Goal: Information Seeking & Learning: Learn about a topic

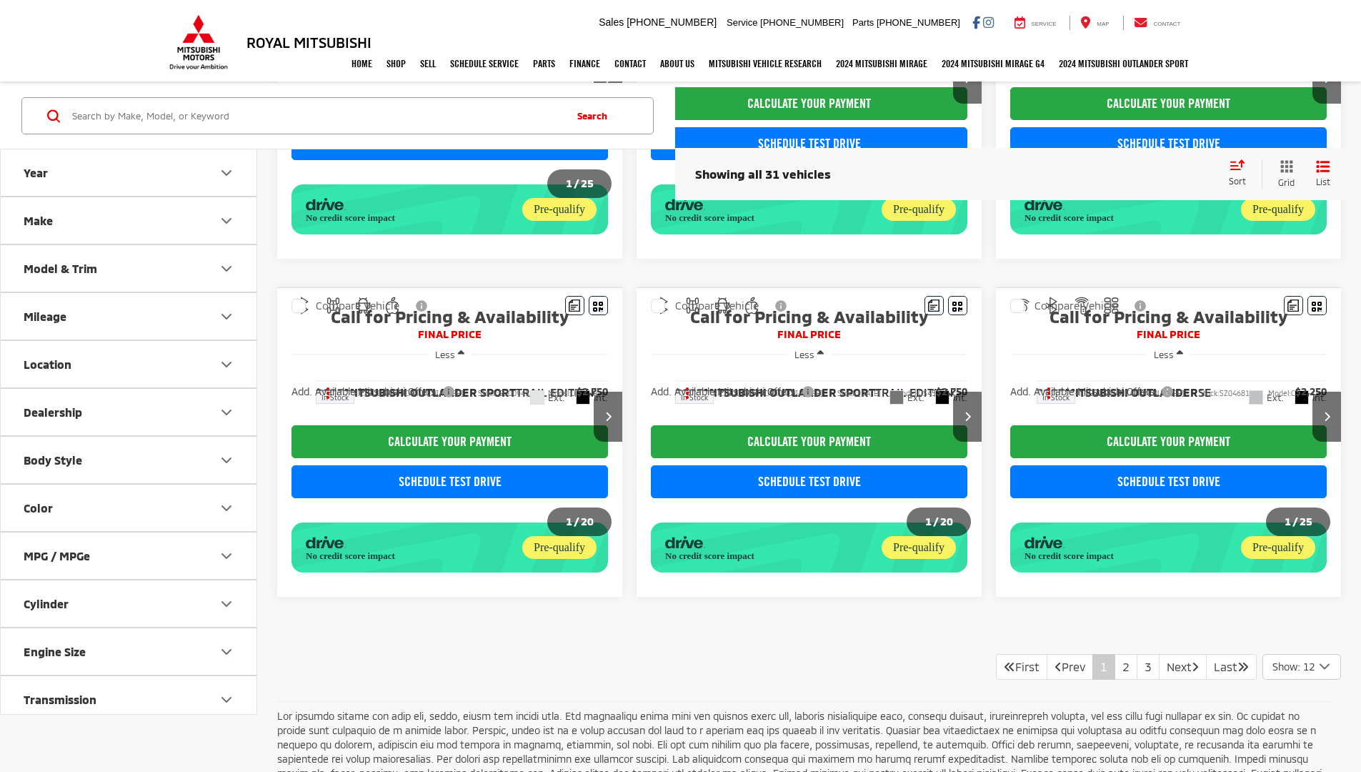
scroll to position [1086, 0]
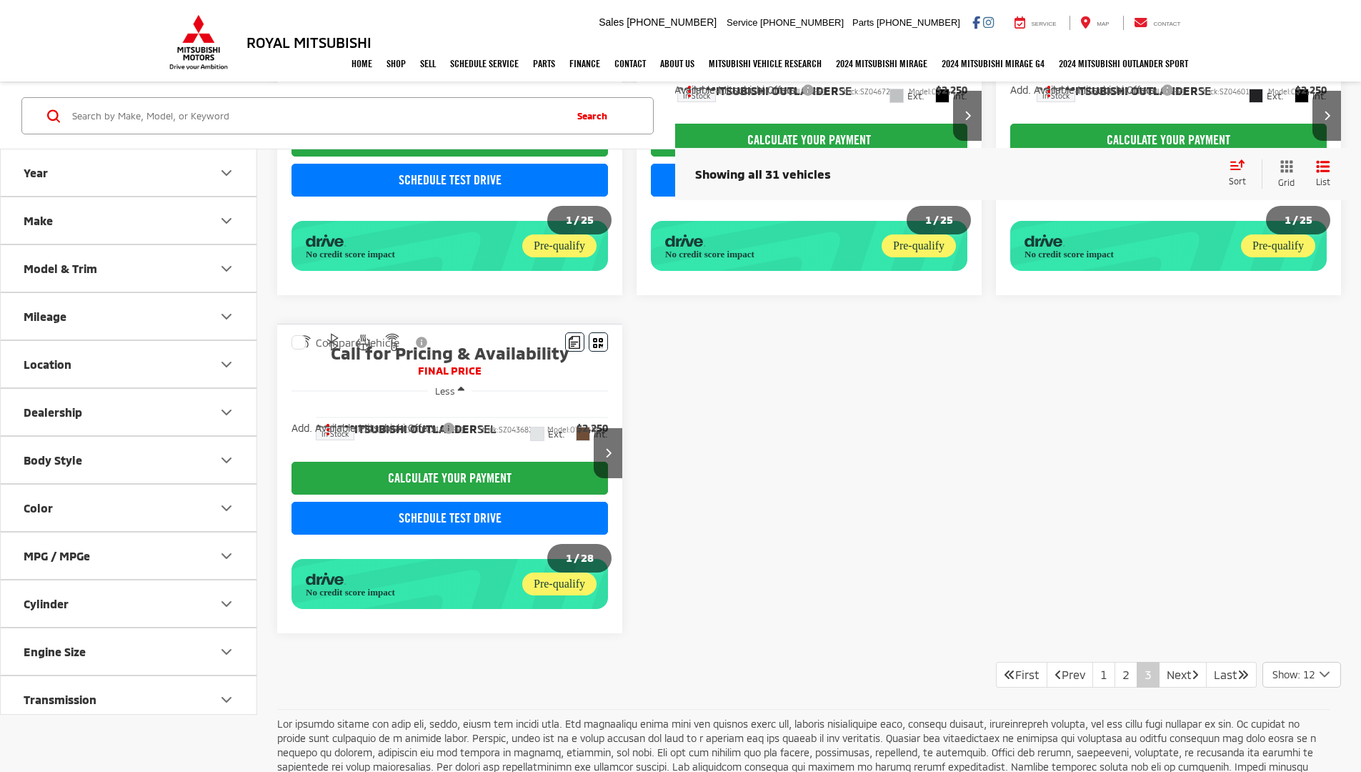
scroll to position [614, 0]
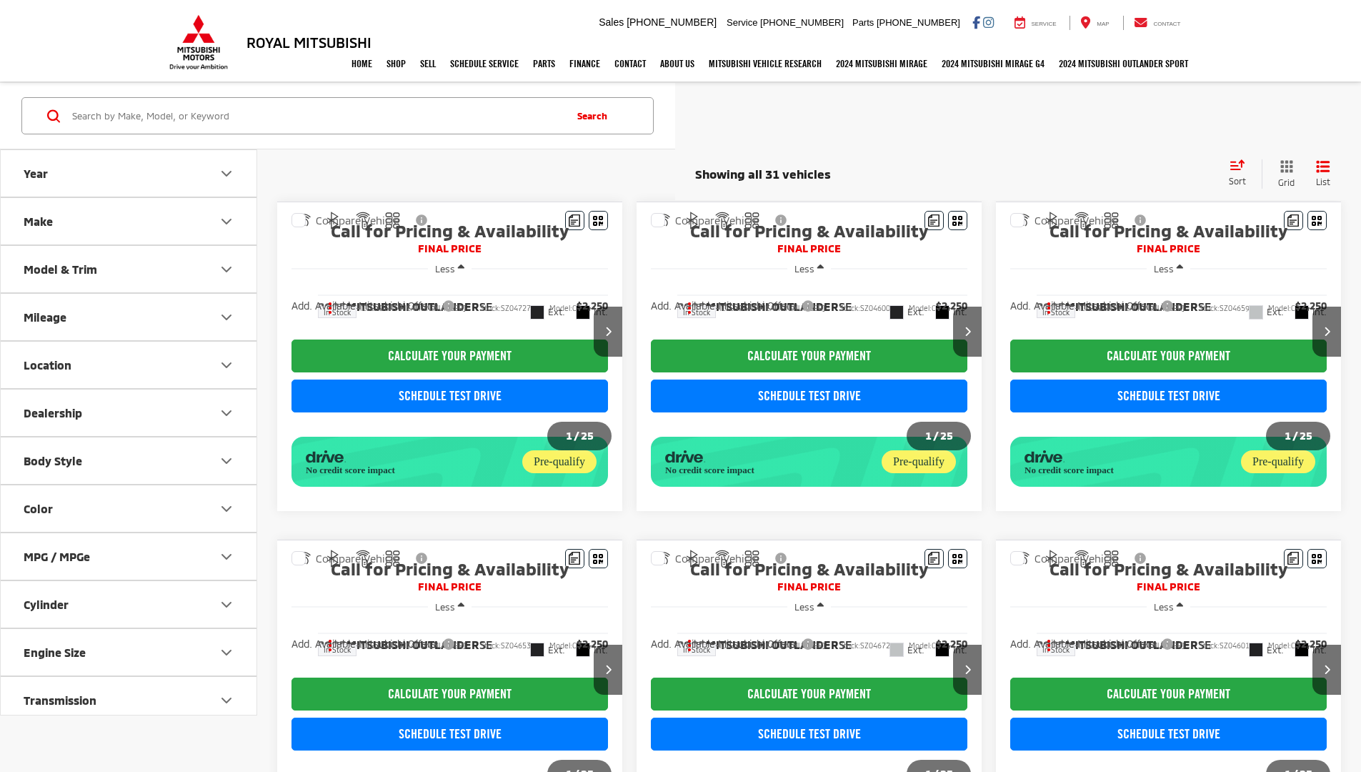
scroll to position [613, 0]
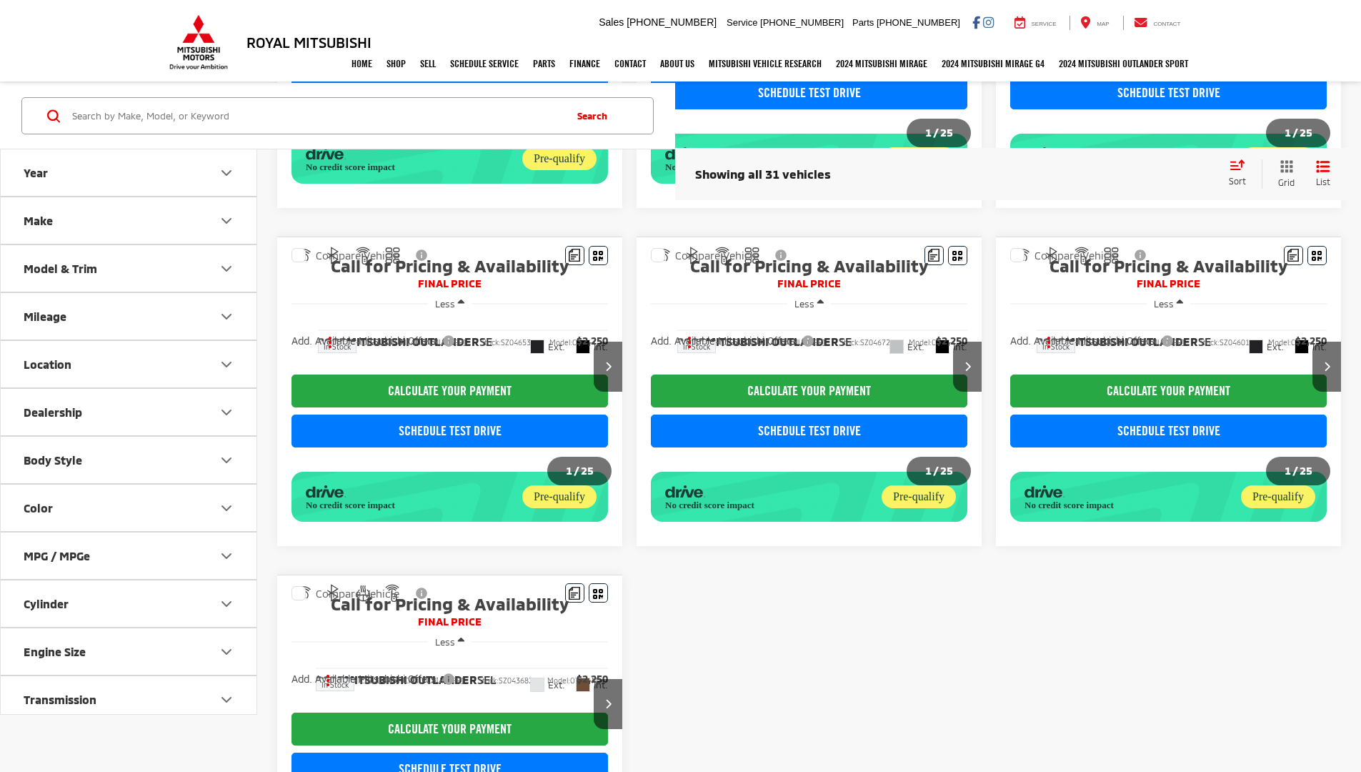
scroll to position [622, 0]
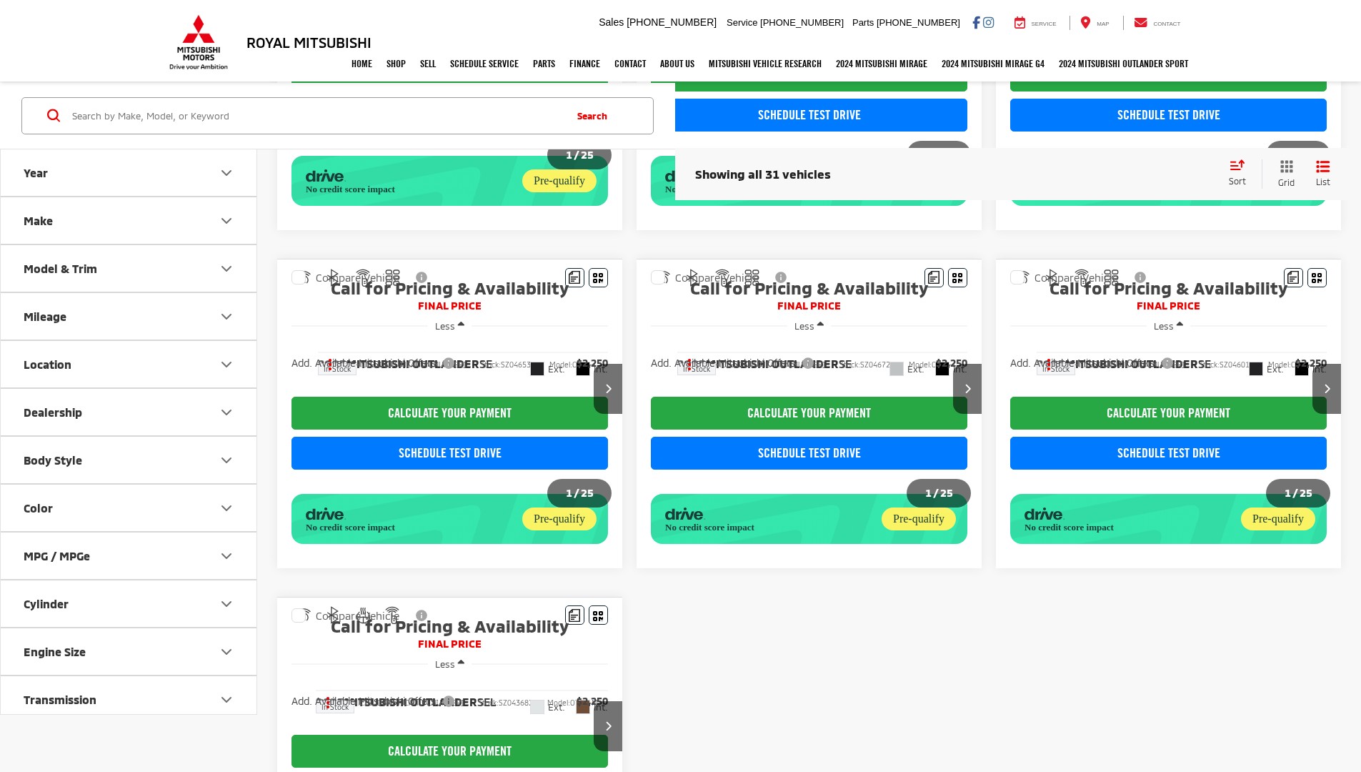
scroll to position [614, 0]
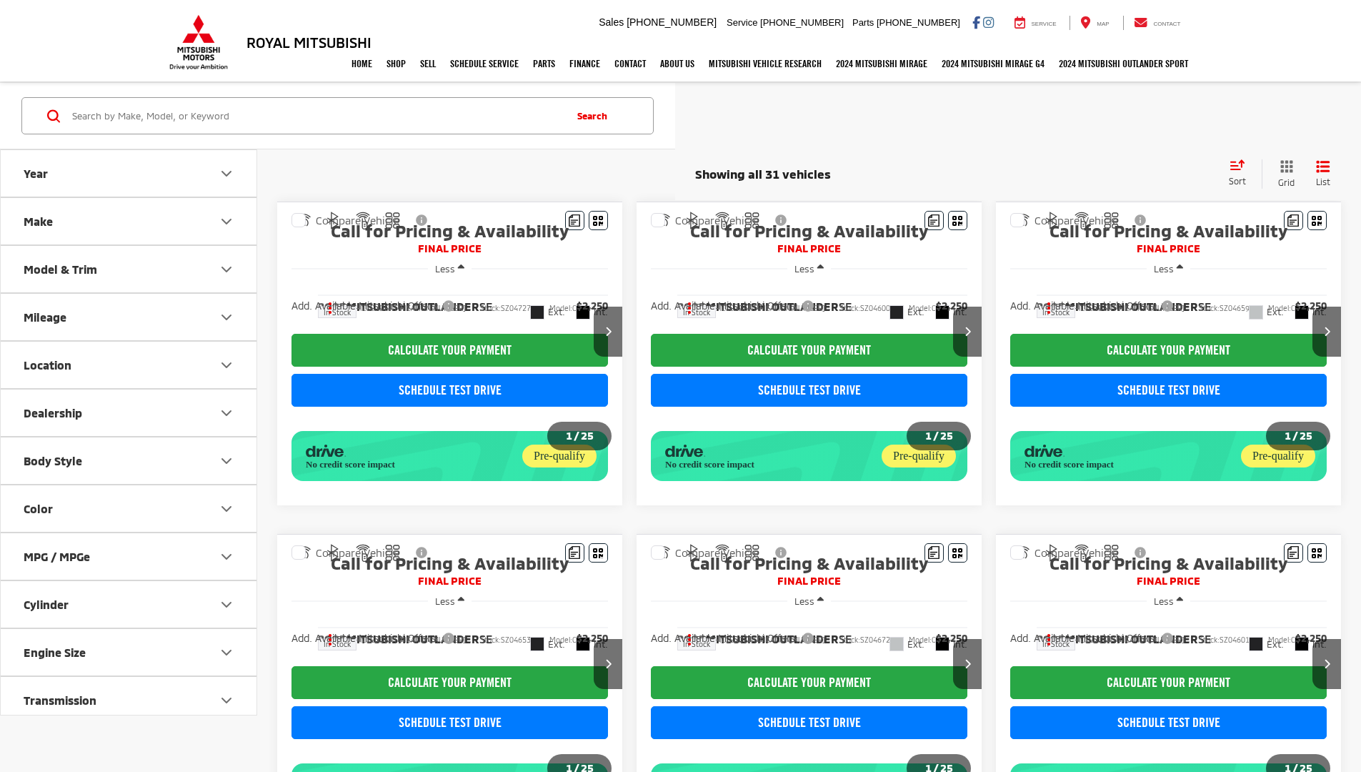
scroll to position [303, 0]
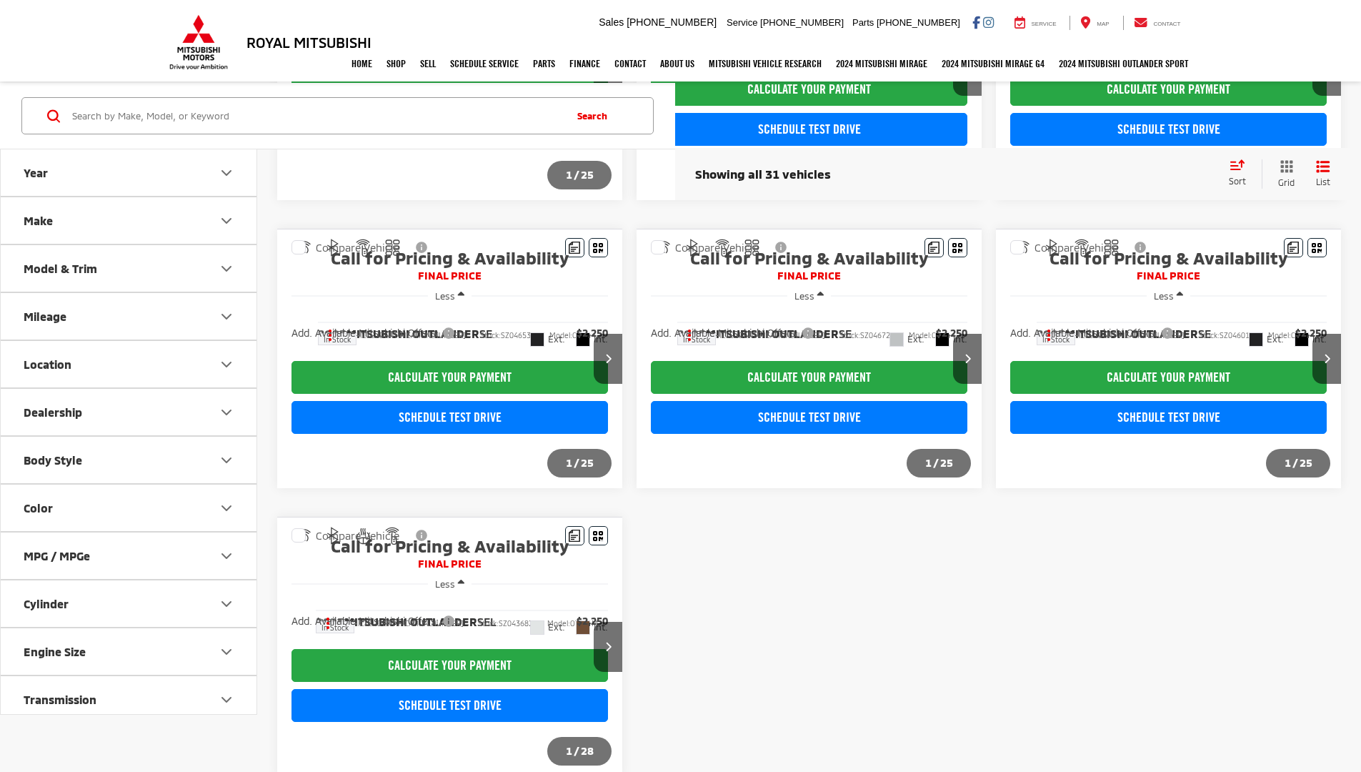
scroll to position [261, 0]
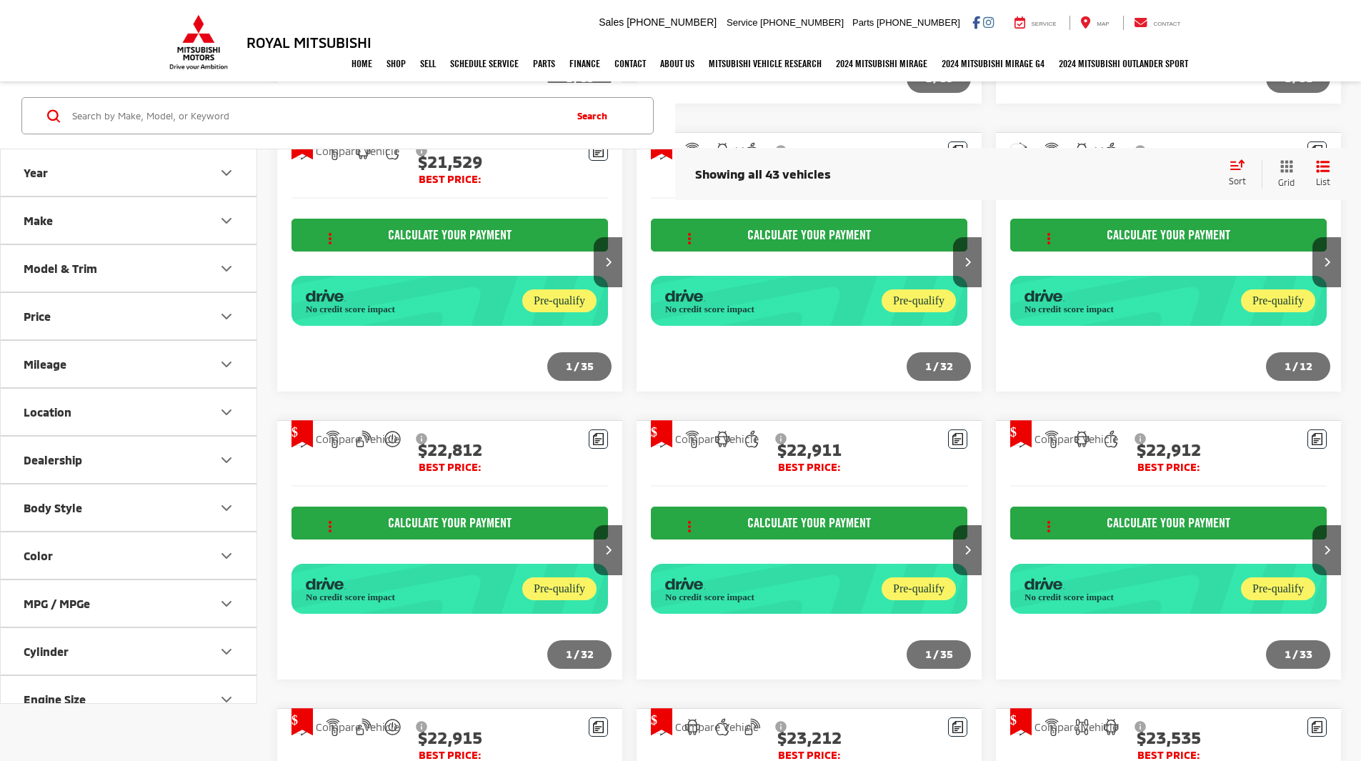
scroll to position [1756, 0]
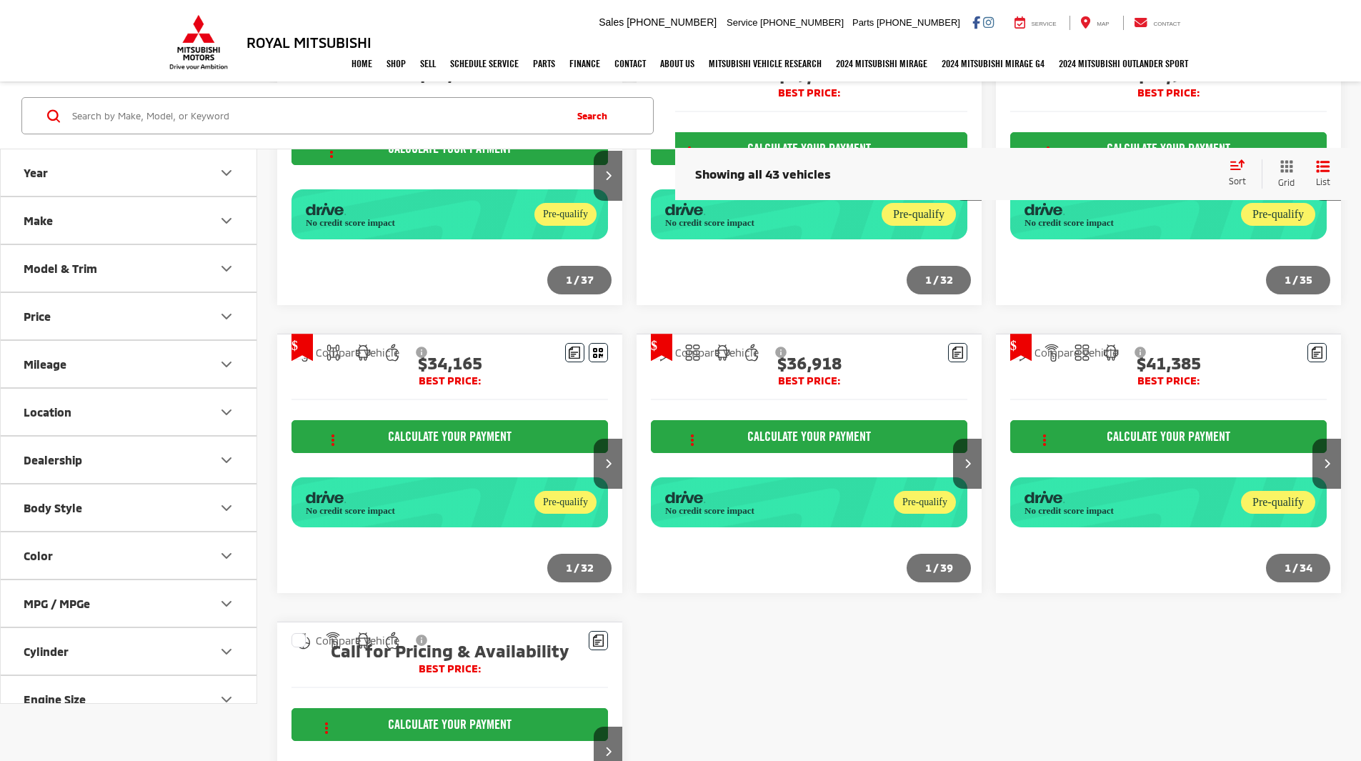
scroll to position [1419, 0]
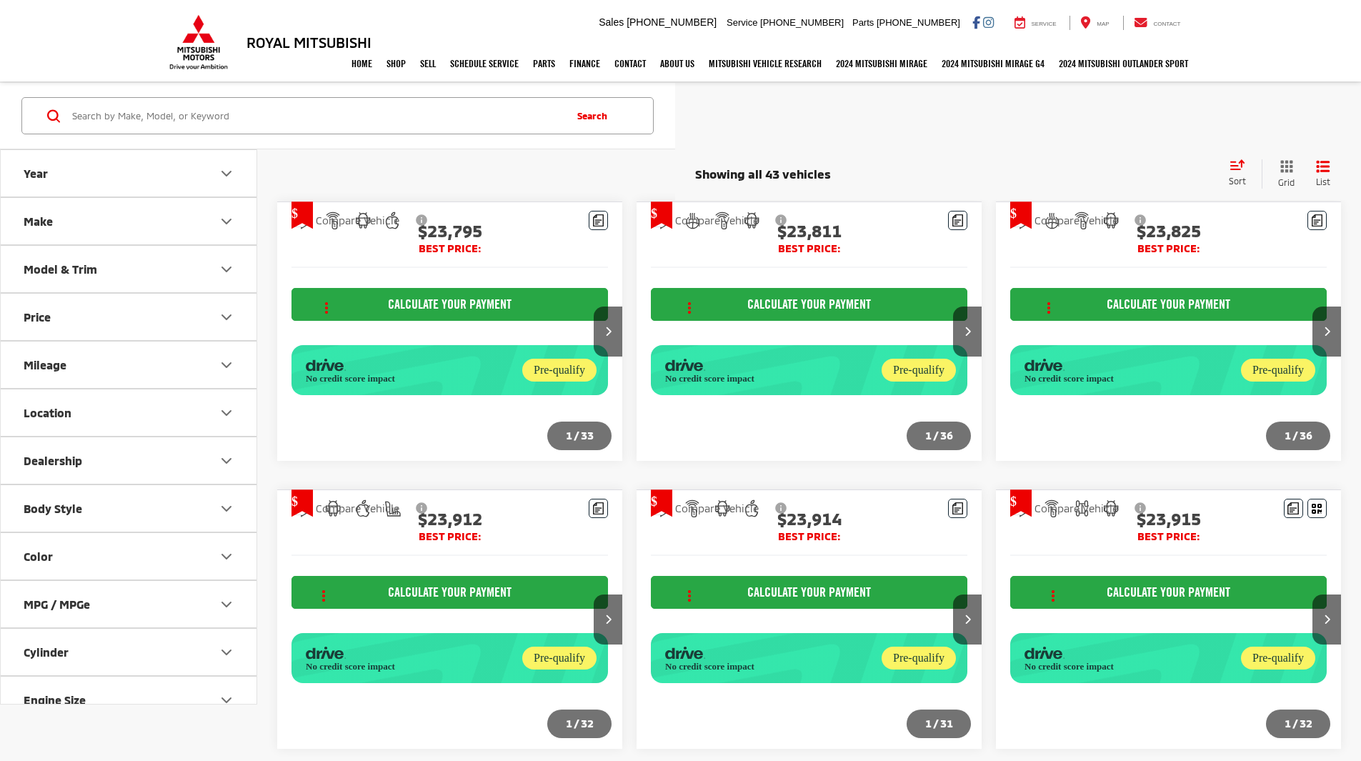
scroll to position [1418, 0]
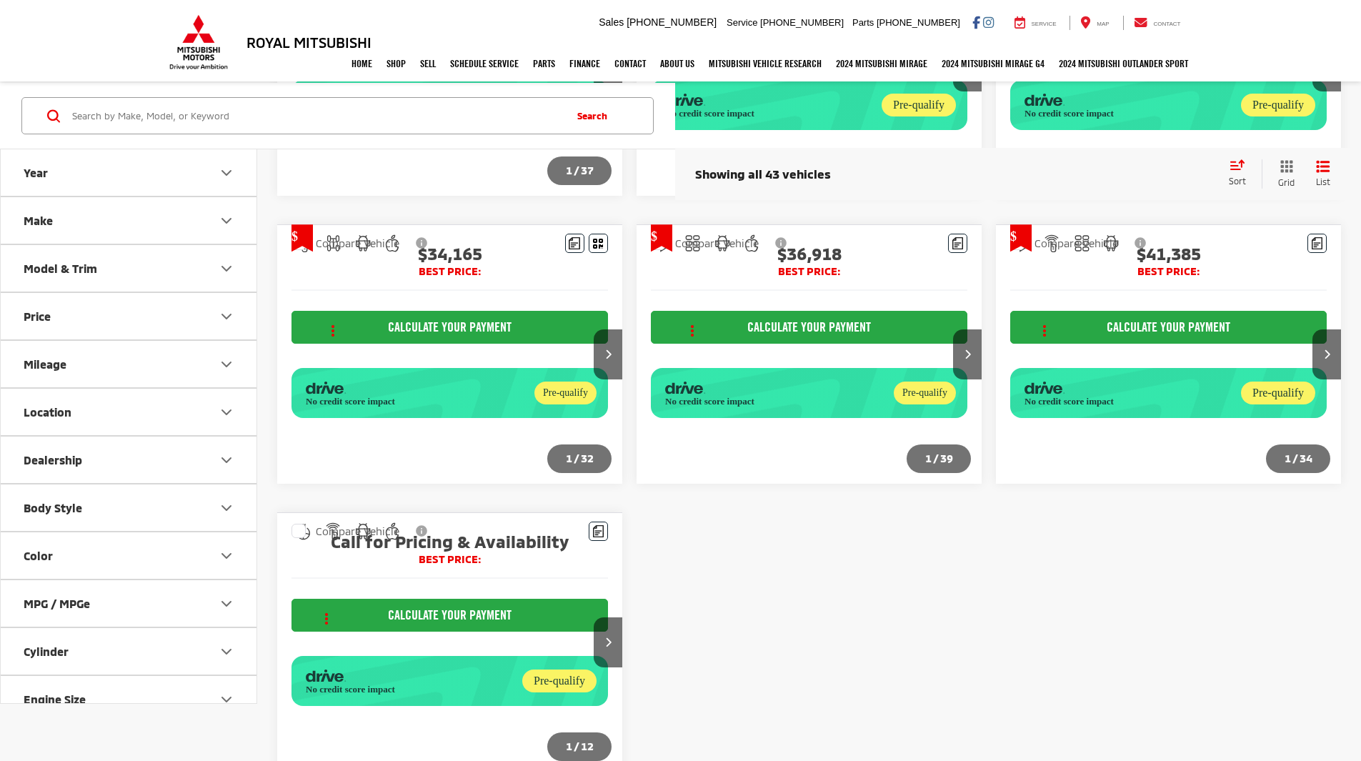
scroll to position [1419, 0]
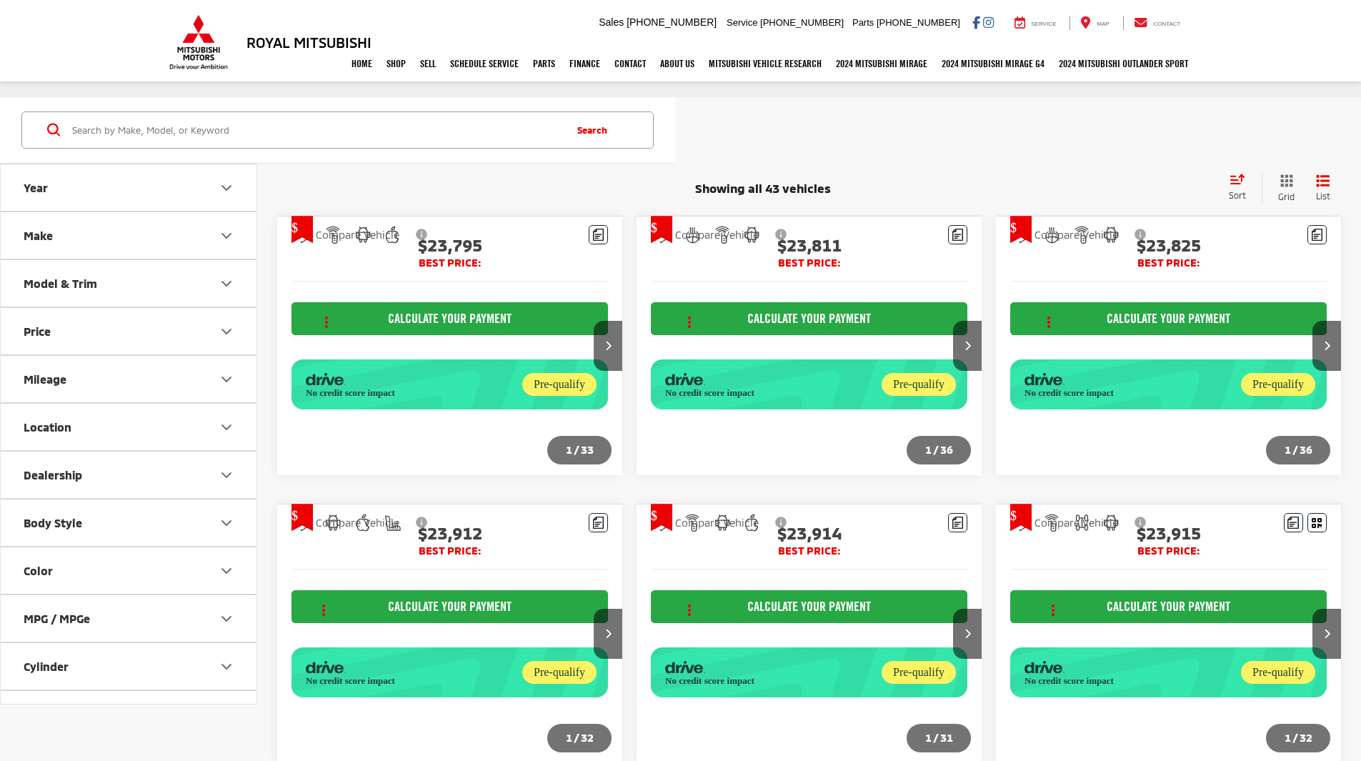
scroll to position [1411, 0]
